Goal: Transaction & Acquisition: Purchase product/service

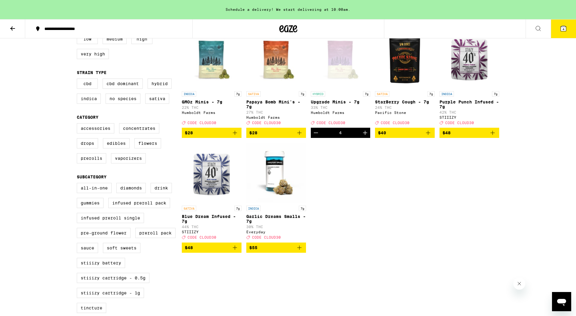
click at [540, 68] on div "**********" at bounding box center [288, 259] width 576 height 675
click at [563, 30] on span "4" at bounding box center [563, 29] width 2 height 4
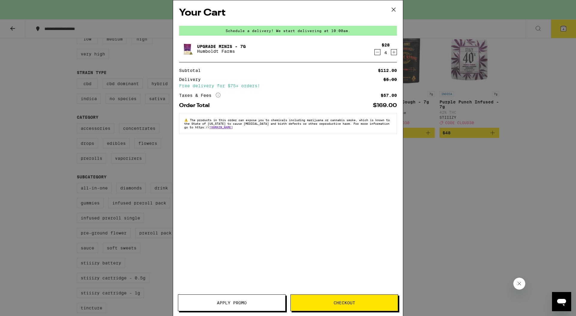
click at [250, 301] on span "Apply Promo" at bounding box center [231, 303] width 107 height 4
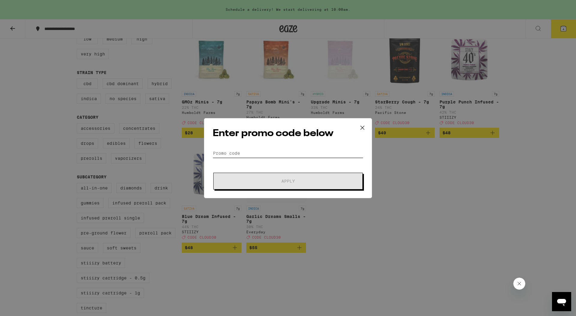
click at [264, 152] on input "Promo Code" at bounding box center [288, 153] width 151 height 9
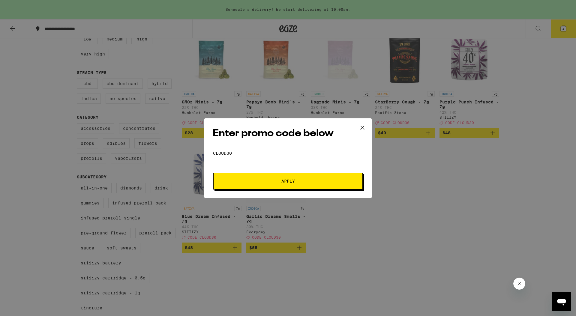
type input "cloud30"
click at [289, 186] on button "Apply" at bounding box center [287, 181] width 149 height 17
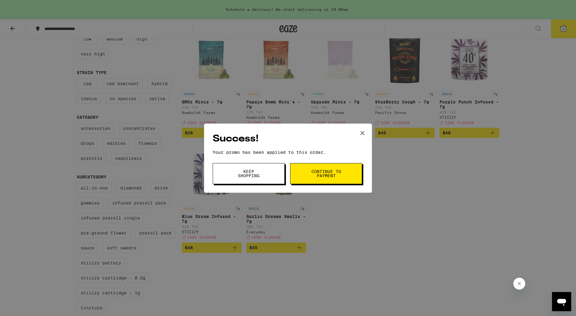
click at [320, 181] on button "Continue to payment" at bounding box center [326, 173] width 72 height 21
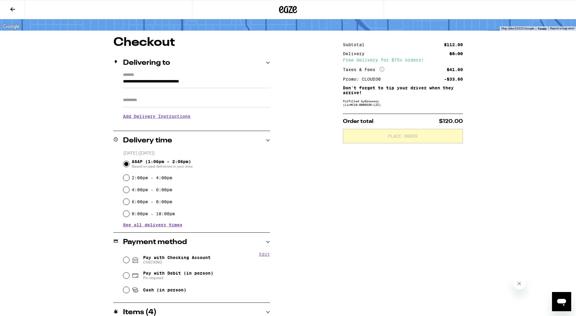
scroll to position [38, 0]
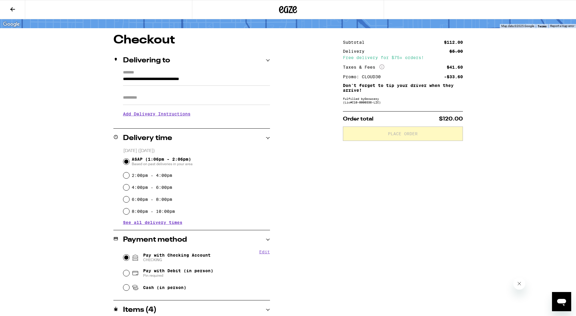
click at [128, 257] on input "Pay with Checking Account CHECKING" at bounding box center [126, 258] width 6 height 6
radio input "true"
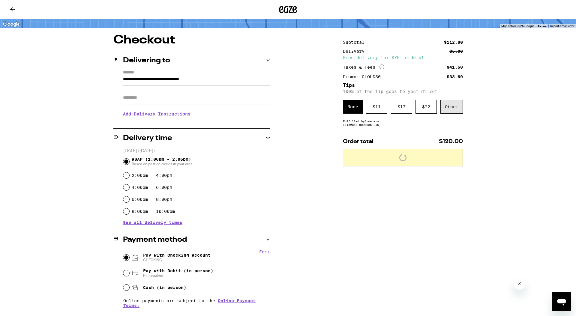
click at [454, 106] on div "Other" at bounding box center [451, 107] width 22 height 14
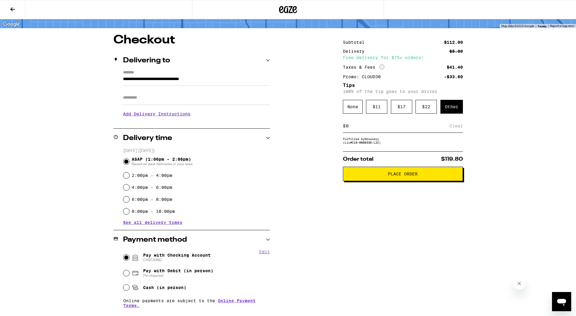
click at [424, 127] on input at bounding box center [397, 125] width 104 height 5
type input "10"
click at [461, 126] on div "Save" at bounding box center [457, 125] width 11 height 13
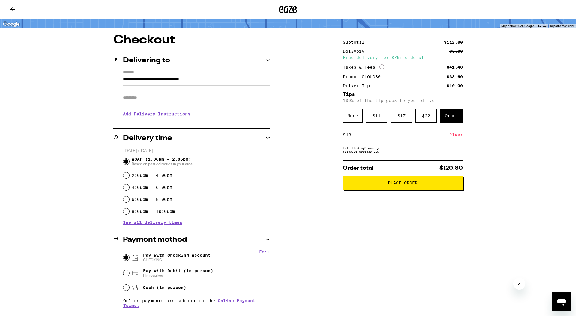
click at [222, 97] on input "Apt/Suite" at bounding box center [196, 98] width 147 height 14
type input "********"
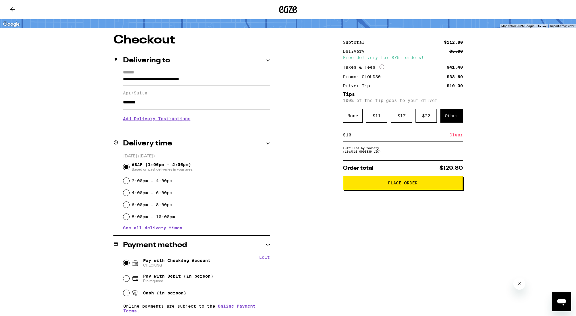
click at [385, 185] on span "Place Order" at bounding box center [403, 183] width 110 height 4
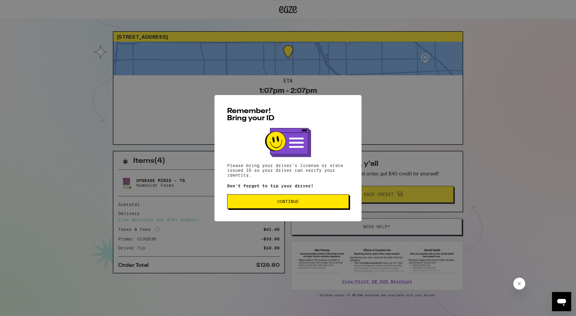
click at [286, 204] on span "Continue" at bounding box center [288, 201] width 22 height 4
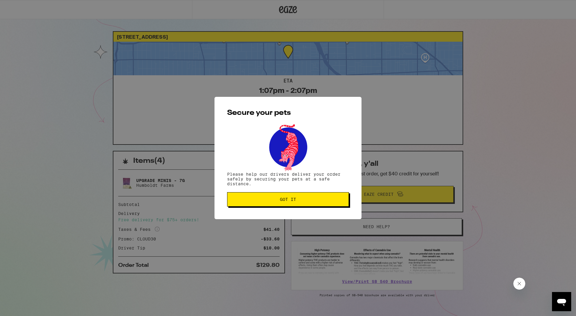
click at [286, 205] on button "Got it" at bounding box center [288, 199] width 122 height 14
